Goal: Task Accomplishment & Management: Use online tool/utility

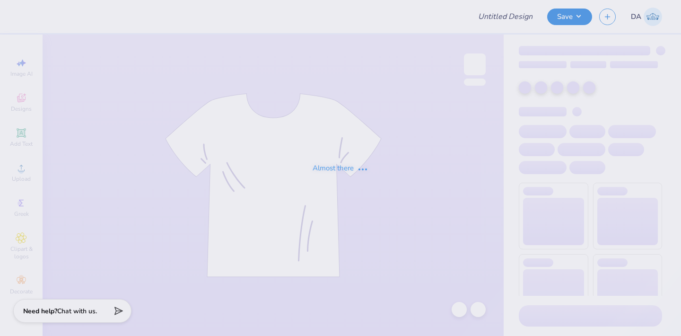
type input "homecoming 2025 2"
type input "dancecoidea"
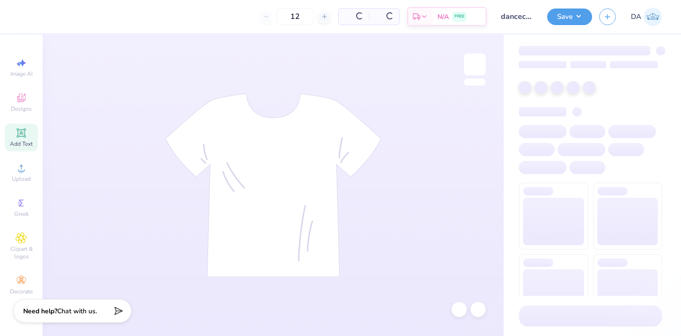
click at [21, 137] on icon at bounding box center [21, 132] width 11 height 11
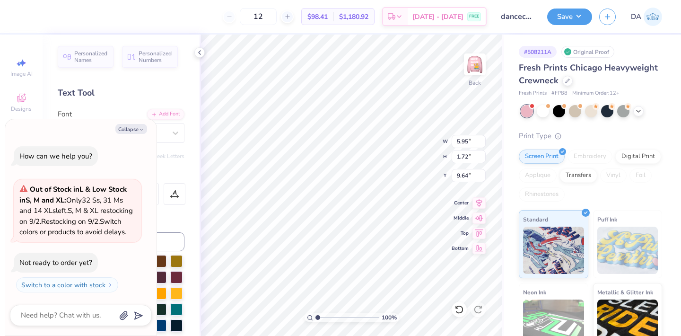
type textarea "x"
type textarea "®"
click at [129, 124] on button "Collapse" at bounding box center [131, 129] width 32 height 10
type textarea "x"
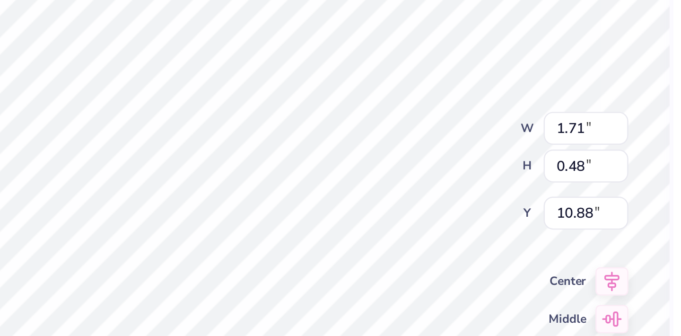
type input "0.48"
type input "10.88"
type input "5.45"
type input "0.07"
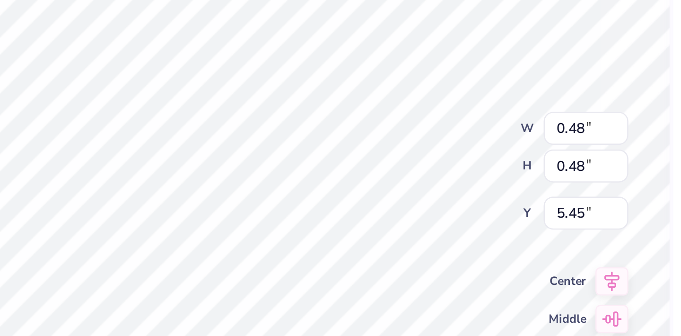
type input "0.07"
type input "5.87"
type input "0.02"
type input "0.06"
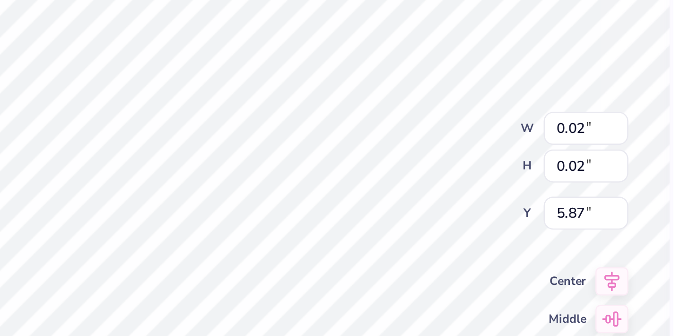
type input "0.06"
type input "0.21"
type input "5.45"
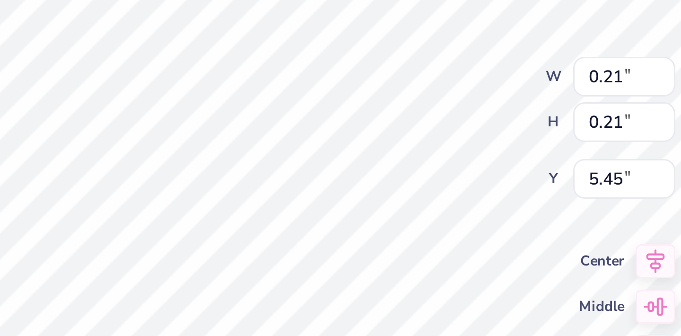
click at [397, 150] on div "100 % Back W 0.21 0.21 " H 0.21 0.21 " Y 5.45 5.45 " Center Middle Top Bottom" at bounding box center [352, 185] width 304 height 301
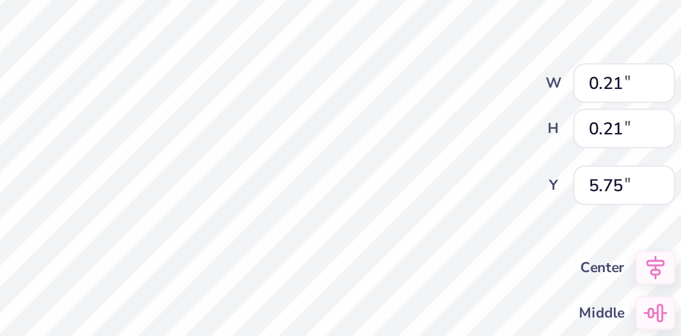
type input "0.19"
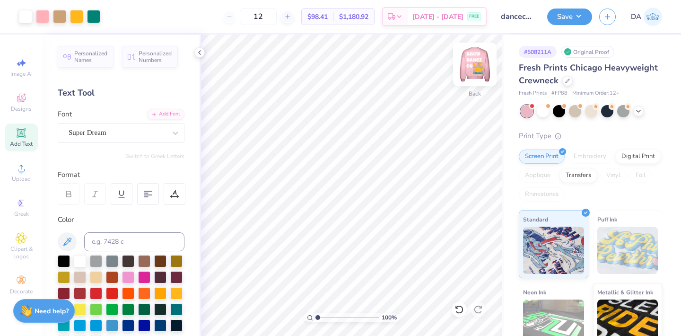
click at [470, 63] on img at bounding box center [475, 64] width 38 height 38
click at [24, 175] on span "Upload" at bounding box center [21, 179] width 19 height 8
click at [28, 137] on div "Add Text" at bounding box center [21, 137] width 33 height 28
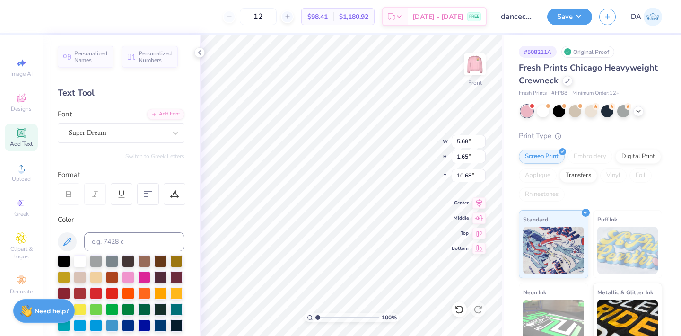
type textarea "®"
type input "8.55"
type input "9.66"
type input "11.33"
type input "1.63"
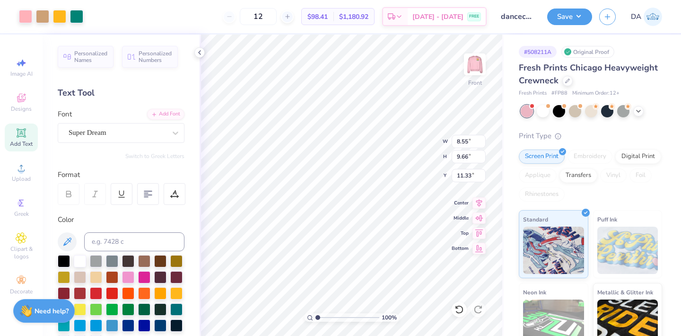
type input "1.64"
type input "2.18"
type input "0.45"
type input "3.37"
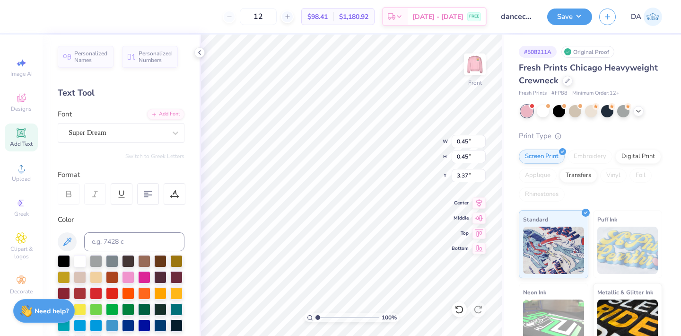
type input "12.71"
type input "12.70"
type input "3.00"
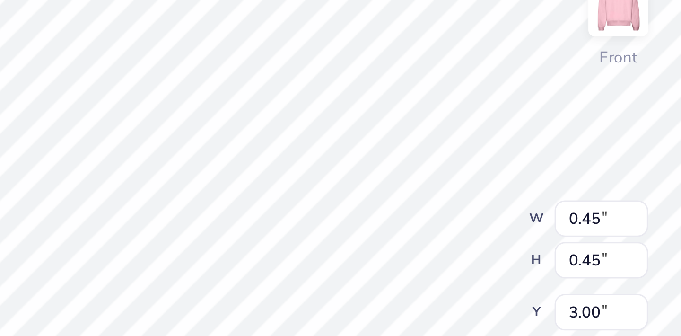
type input "3.30"
type input "0.52"
type input "3.24"
type input "0.53"
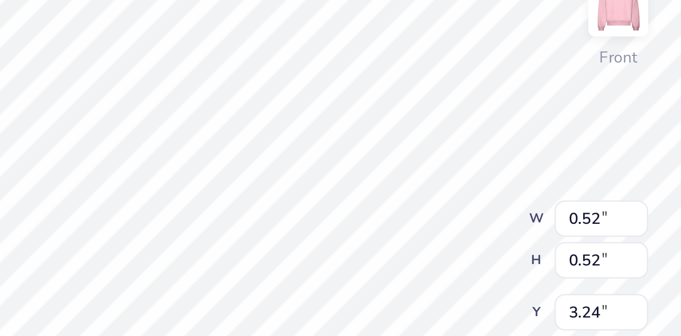
type input "0.53"
type input "0.47"
type input "3.30"
type input "12.71"
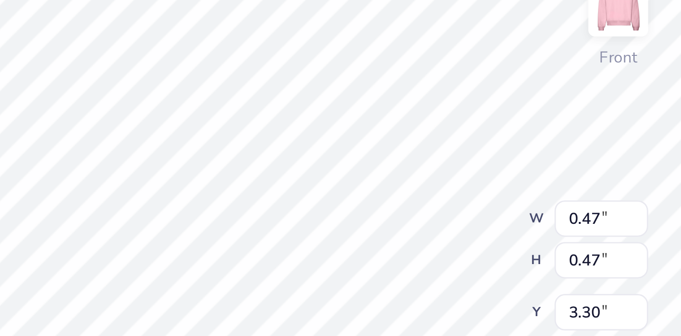
type input "12.70"
type input "3.00"
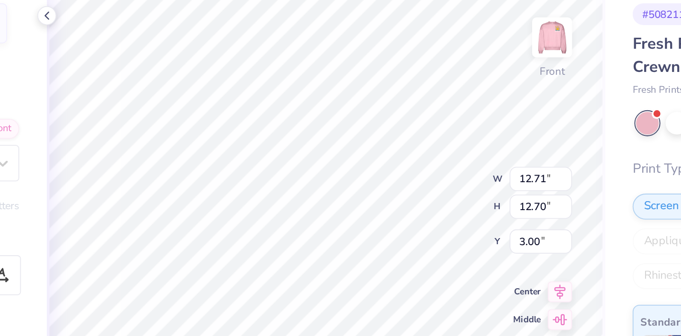
type input "0.47"
type input "3.30"
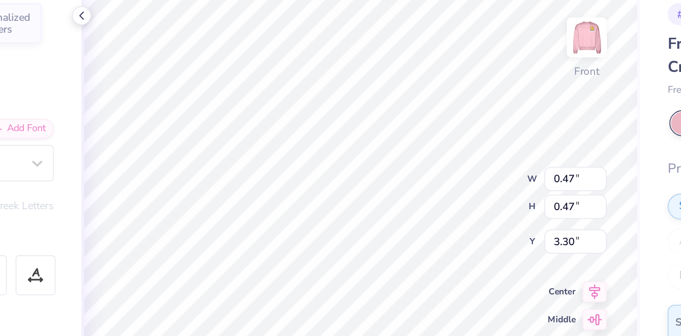
type input "12.71"
type input "12.70"
type input "3.00"
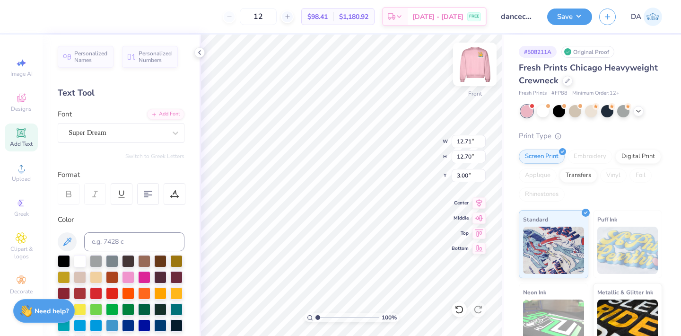
click at [478, 82] on div at bounding box center [475, 65] width 44 height 44
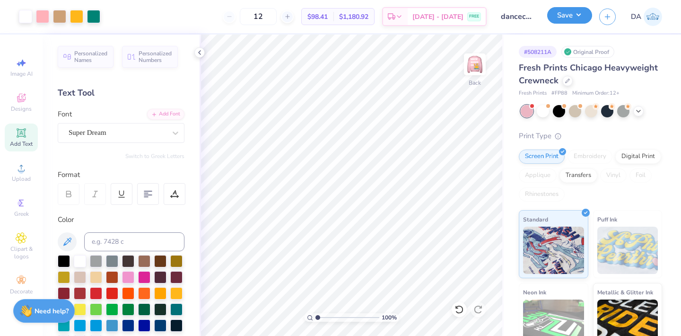
click at [577, 18] on button "Save" at bounding box center [569, 15] width 45 height 17
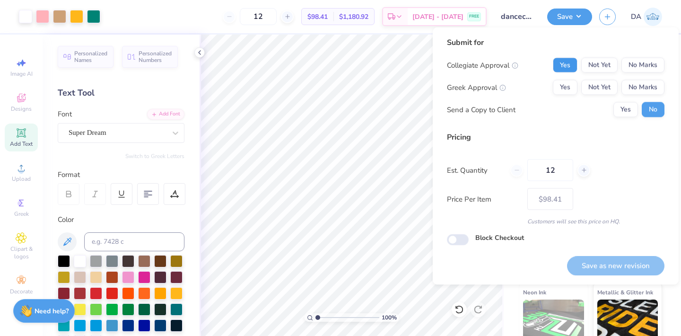
click at [568, 63] on button "Yes" at bounding box center [565, 65] width 25 height 15
click at [638, 86] on button "No Marks" at bounding box center [642, 87] width 43 height 15
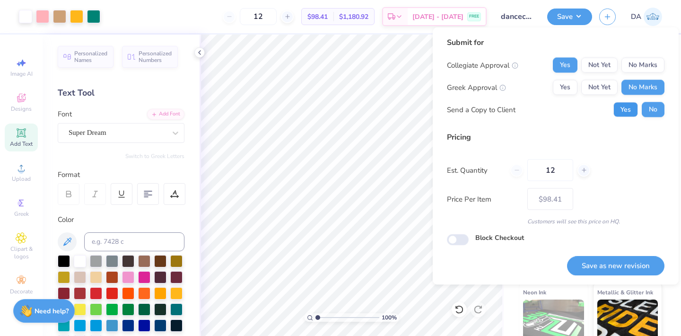
click at [631, 113] on button "Yes" at bounding box center [625, 109] width 25 height 15
click at [611, 259] on button "Save as new revision" at bounding box center [615, 265] width 97 height 19
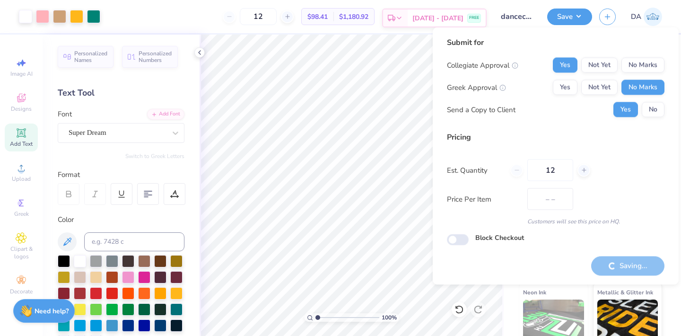
type input "$98.41"
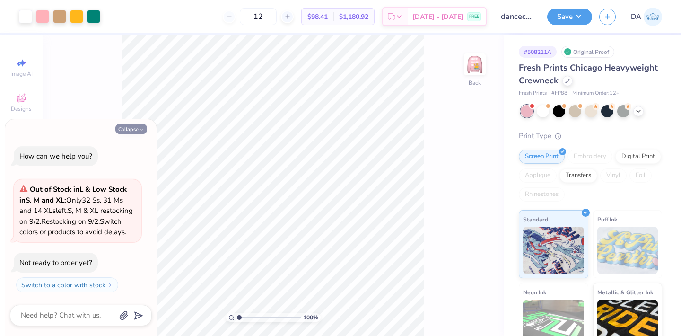
click at [126, 124] on button "Collapse" at bounding box center [131, 129] width 32 height 10
type textarea "x"
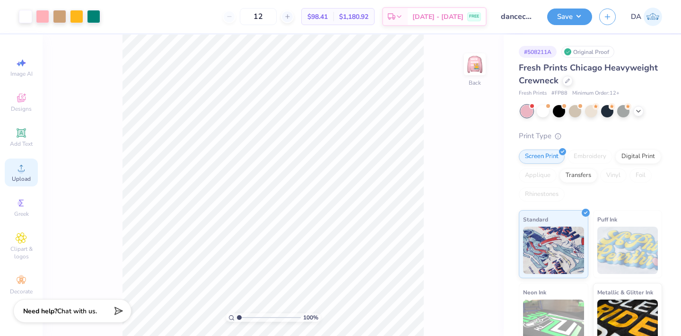
click at [5, 172] on div "Upload" at bounding box center [21, 172] width 33 height 28
click at [26, 144] on span "Add Text" at bounding box center [21, 144] width 23 height 8
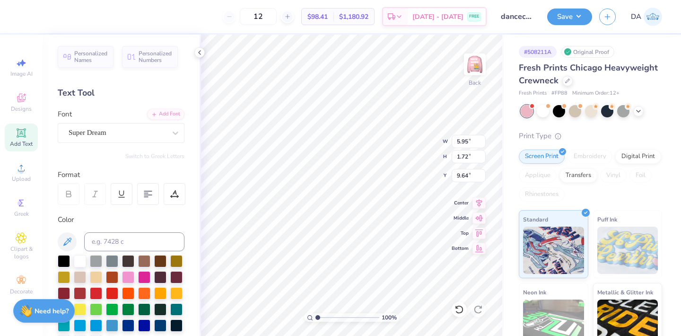
type textarea "®"
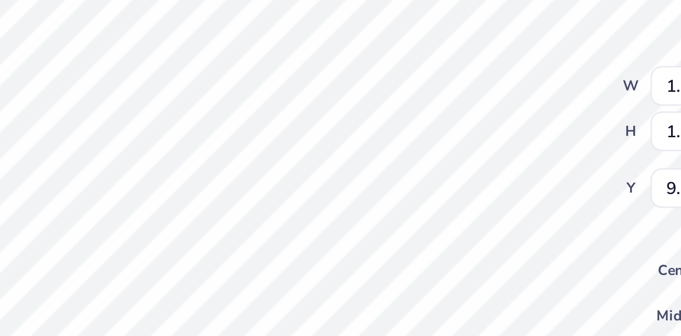
type input "0.35"
type input "0.36"
type input "5.72"
type input "0.19"
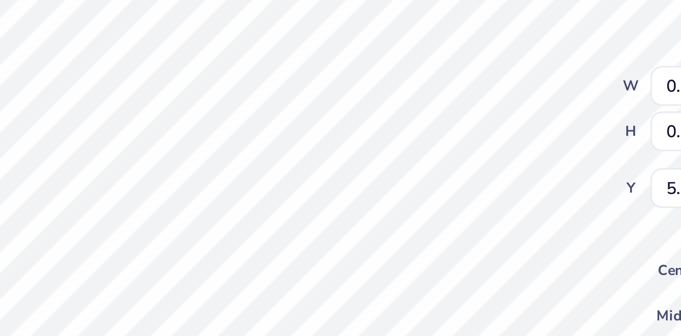
type input "0.24"
type input "0.25"
type input "5.67"
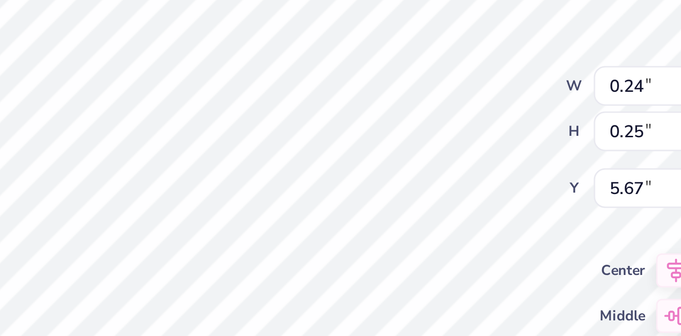
click at [408, 138] on div "100 % Back W 0.24 0.24 " H 0.25 0.25 " Y 5.67 5.67 " Center Middle Top Bottom" at bounding box center [352, 185] width 304 height 301
type input "0.14"
type input "5.78"
type input "0.19"
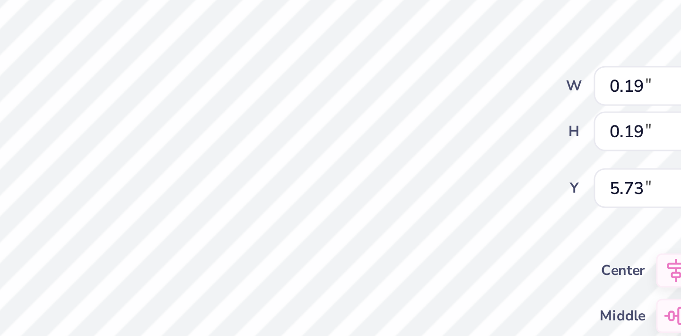
type input "0.19"
type input "5.73"
type input "0.20"
type input "0.16"
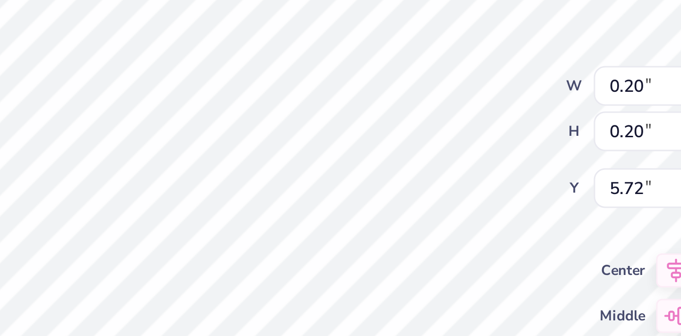
type input "0.16"
type input "5.76"
click at [397, 156] on div "100 % Back W 0.16 0.16 " H 0.16 0.16 " Y 5.76 5.76 " Center Middle Top Bottom" at bounding box center [352, 185] width 304 height 301
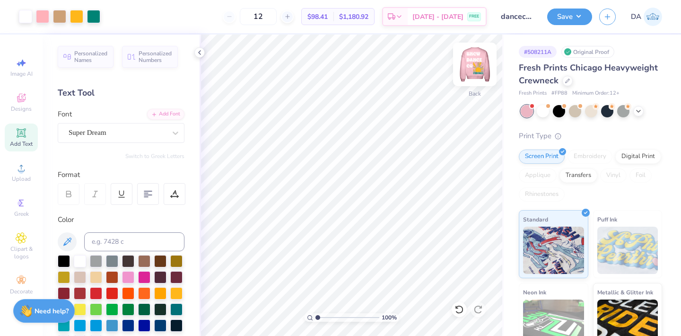
click at [478, 52] on img at bounding box center [475, 64] width 38 height 38
click at [29, 137] on div "Add Text" at bounding box center [21, 137] width 33 height 28
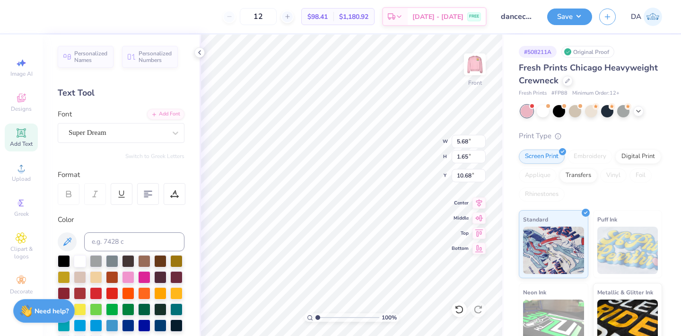
paste textarea "®"
type textarea "®"
type input "12.71"
type input "12.70"
type input "3.00"
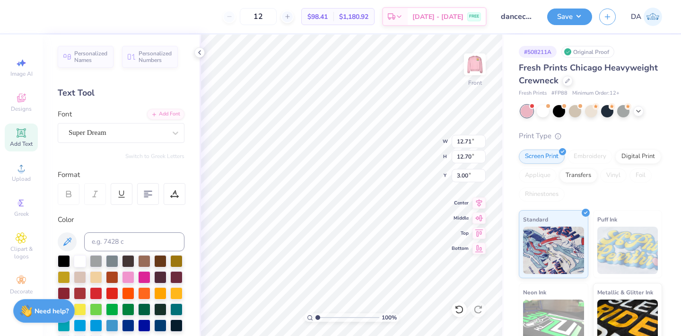
type input "1.63"
type input "1.64"
type input "2.58"
type input "0.81"
type input "0.82"
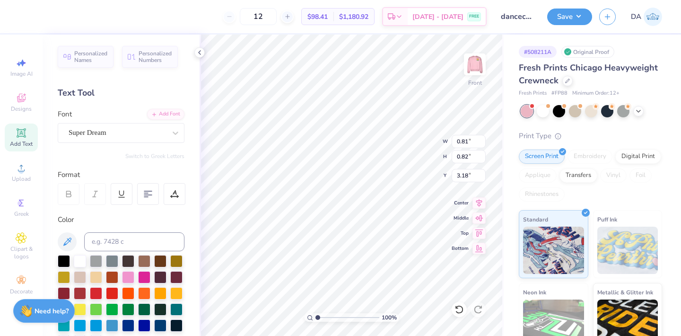
type input "0.55"
type input "3.44"
type input "0.65"
type input "0.66"
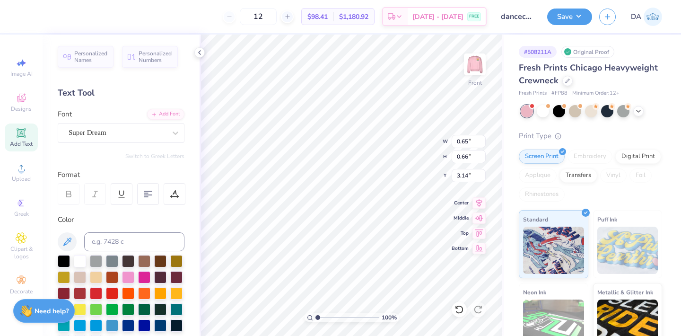
click at [411, 134] on div "100 % Front W 0.65 0.65 " H 0.66 0.66 " Y 3.14 3.14 " Center Middle Top Bottom" at bounding box center [352, 185] width 304 height 301
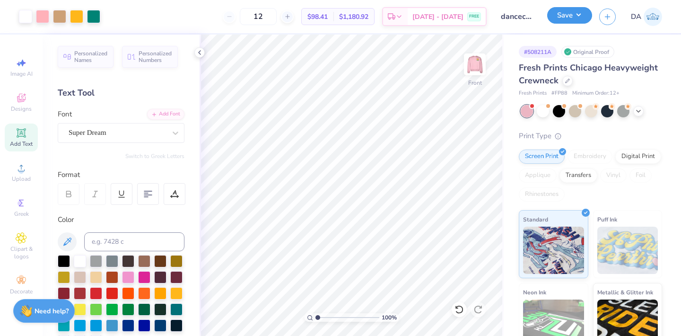
click at [566, 11] on button "Save" at bounding box center [569, 15] width 45 height 17
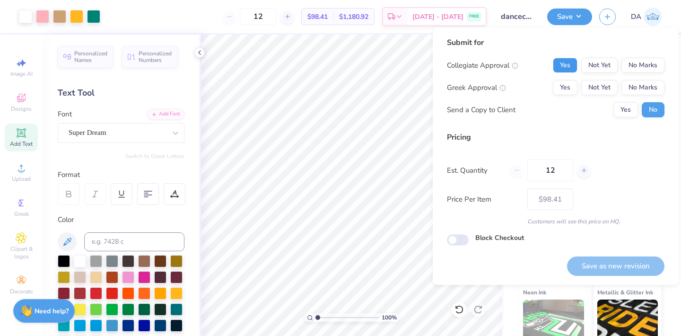
click at [560, 59] on button "Yes" at bounding box center [565, 65] width 25 height 15
click at [651, 87] on button "No Marks" at bounding box center [642, 87] width 43 height 15
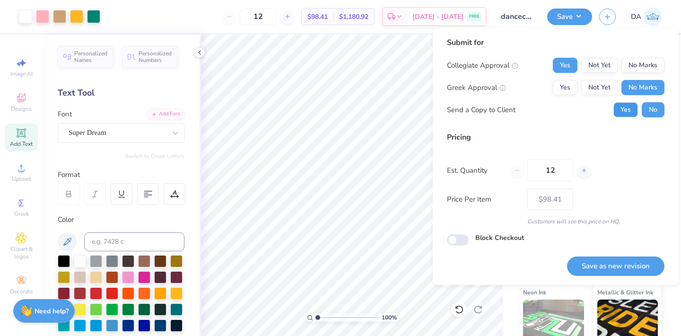
click at [627, 113] on button "Yes" at bounding box center [625, 109] width 25 height 15
click at [613, 259] on button "Save as new revision" at bounding box center [615, 265] width 97 height 19
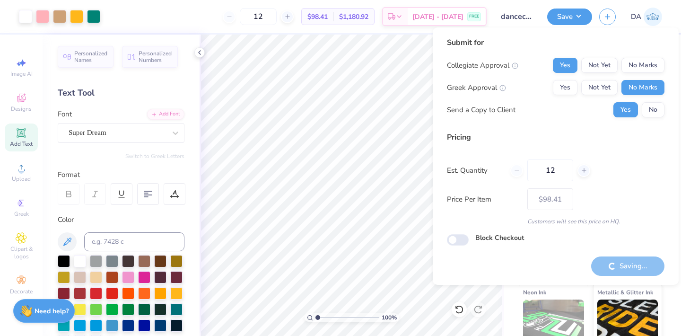
type input "– –"
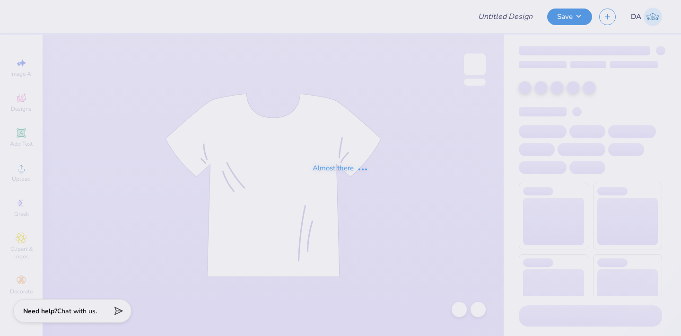
type input "ALPFA Quarter Zip"
